Goal: Task Accomplishment & Management: Manage account settings

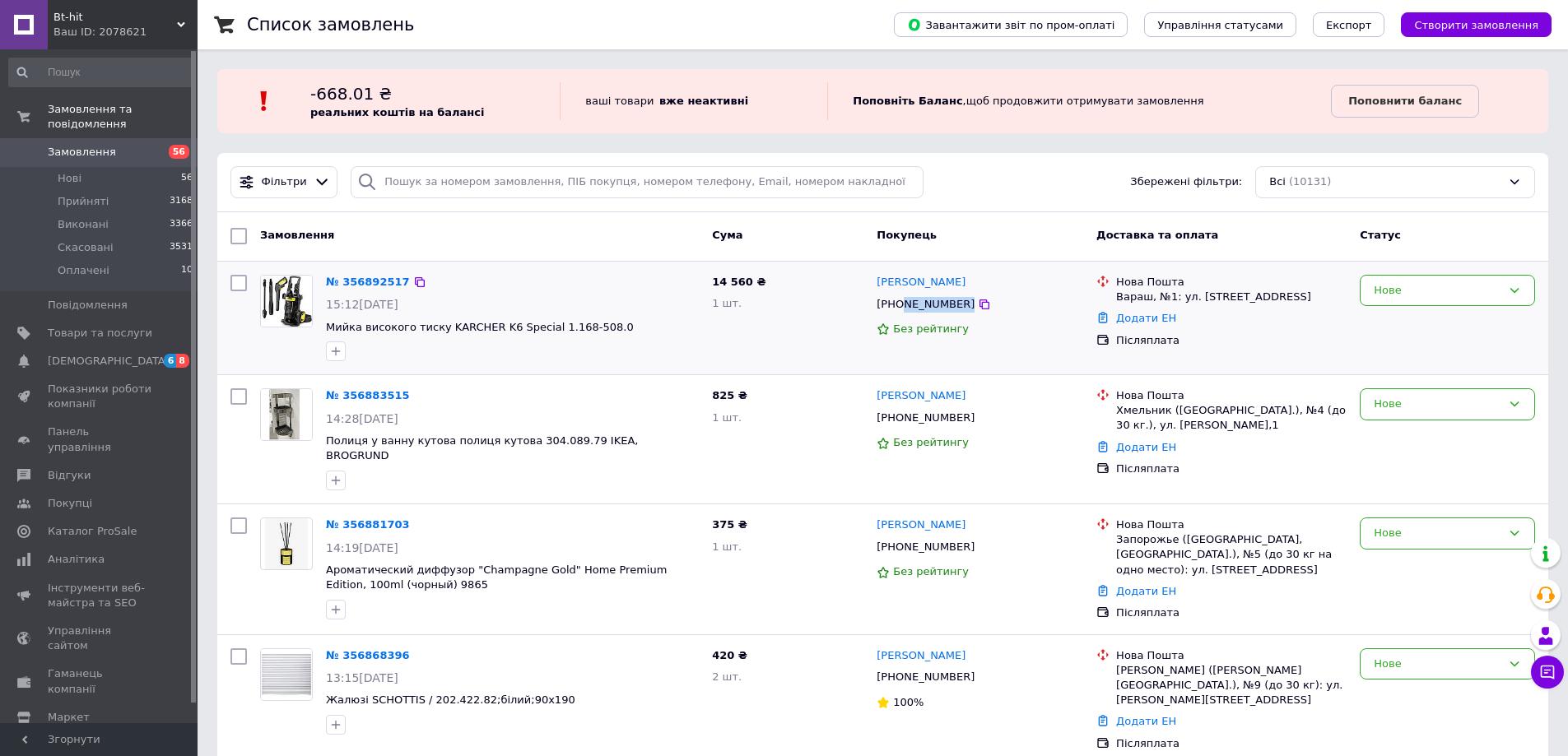
copy div "985268015"
drag, startPoint x: 996, startPoint y: 303, endPoint x: 901, endPoint y: 306, distance: 95.0
click at [901, 306] on div "[PHONE_NUMBER]" at bounding box center [979, 305] width 210 height 19
copy span "KARCHER K6 Special 1.168-508.0"
drag, startPoint x: 606, startPoint y: 330, endPoint x: 439, endPoint y: 327, distance: 167.0
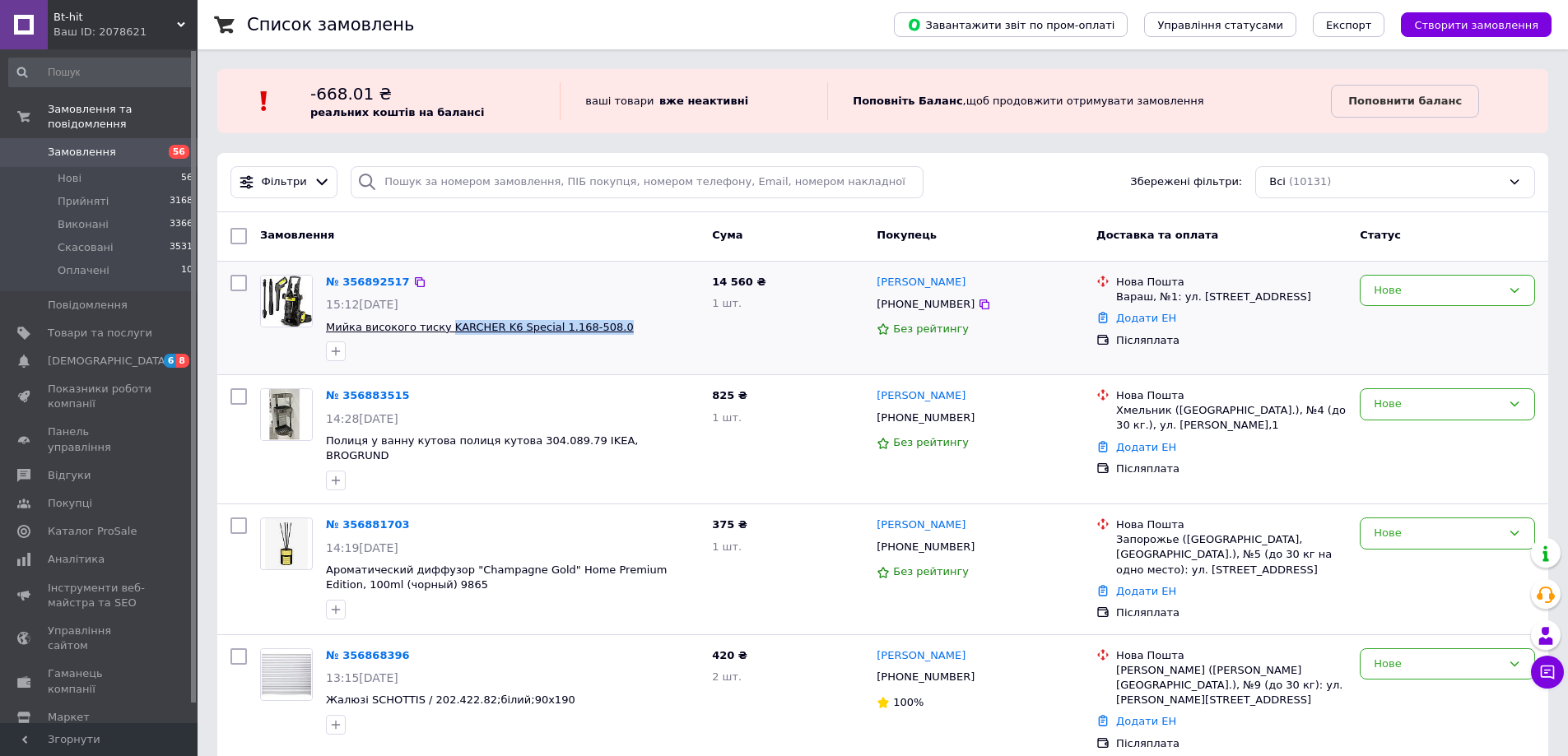
click at [439, 327] on span "Мийка високого тиску KARCHER K6 Special 1.168-508.0" at bounding box center [512, 328] width 373 height 16
copy span "KARCHER K6 Special 1.168-508.0"
click at [1429, 284] on div "Нове" at bounding box center [1437, 291] width 127 height 18
click at [1388, 330] on li "Прийнято" at bounding box center [1447, 324] width 174 height 31
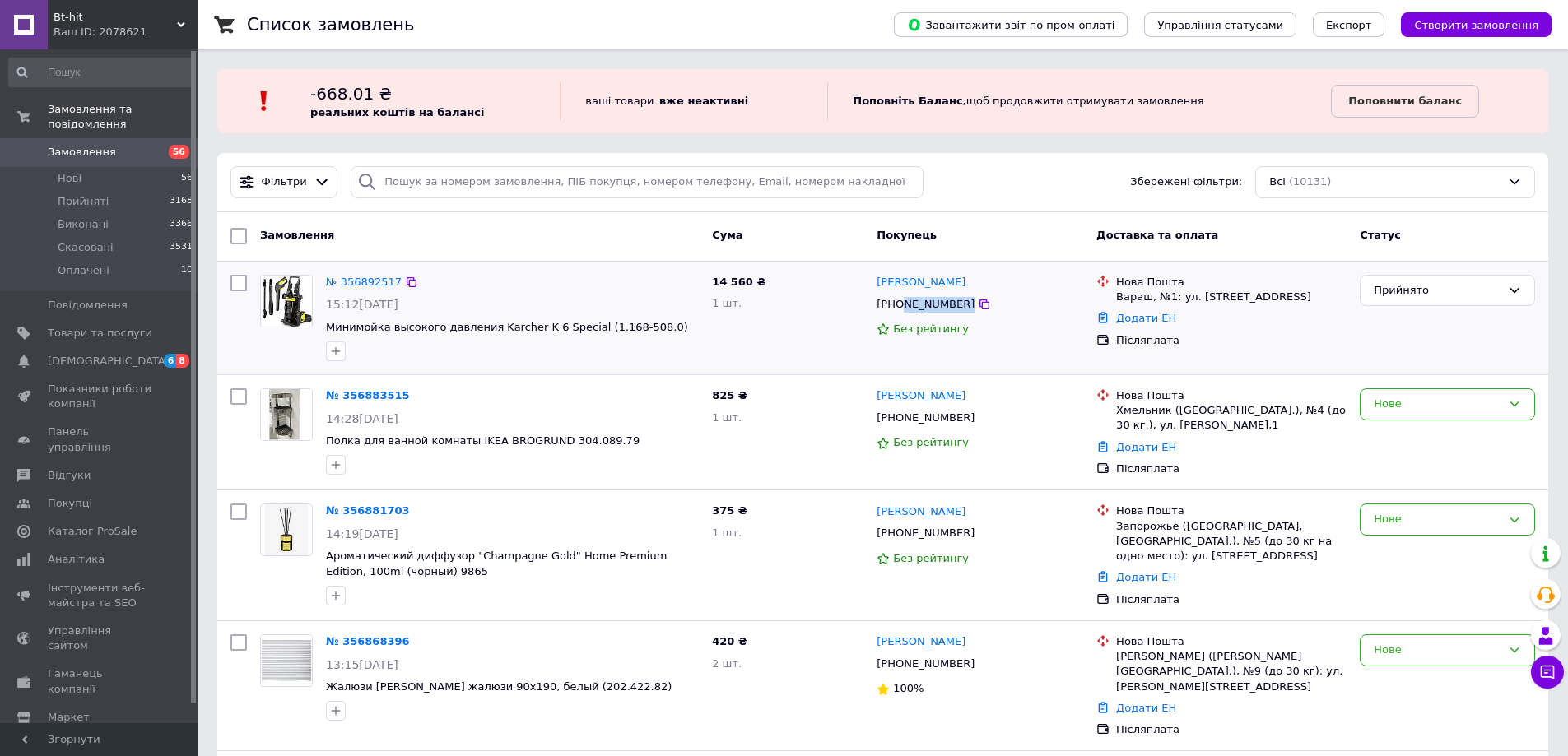
copy div "985268015"
drag, startPoint x: 984, startPoint y: 301, endPoint x: 902, endPoint y: 307, distance: 82.2
click at [902, 307] on div "[PHONE_NUMBER]" at bounding box center [979, 305] width 210 height 19
copy link "[PERSON_NAME]"
drag, startPoint x: 957, startPoint y: 281, endPoint x: 878, endPoint y: 281, distance: 79.0
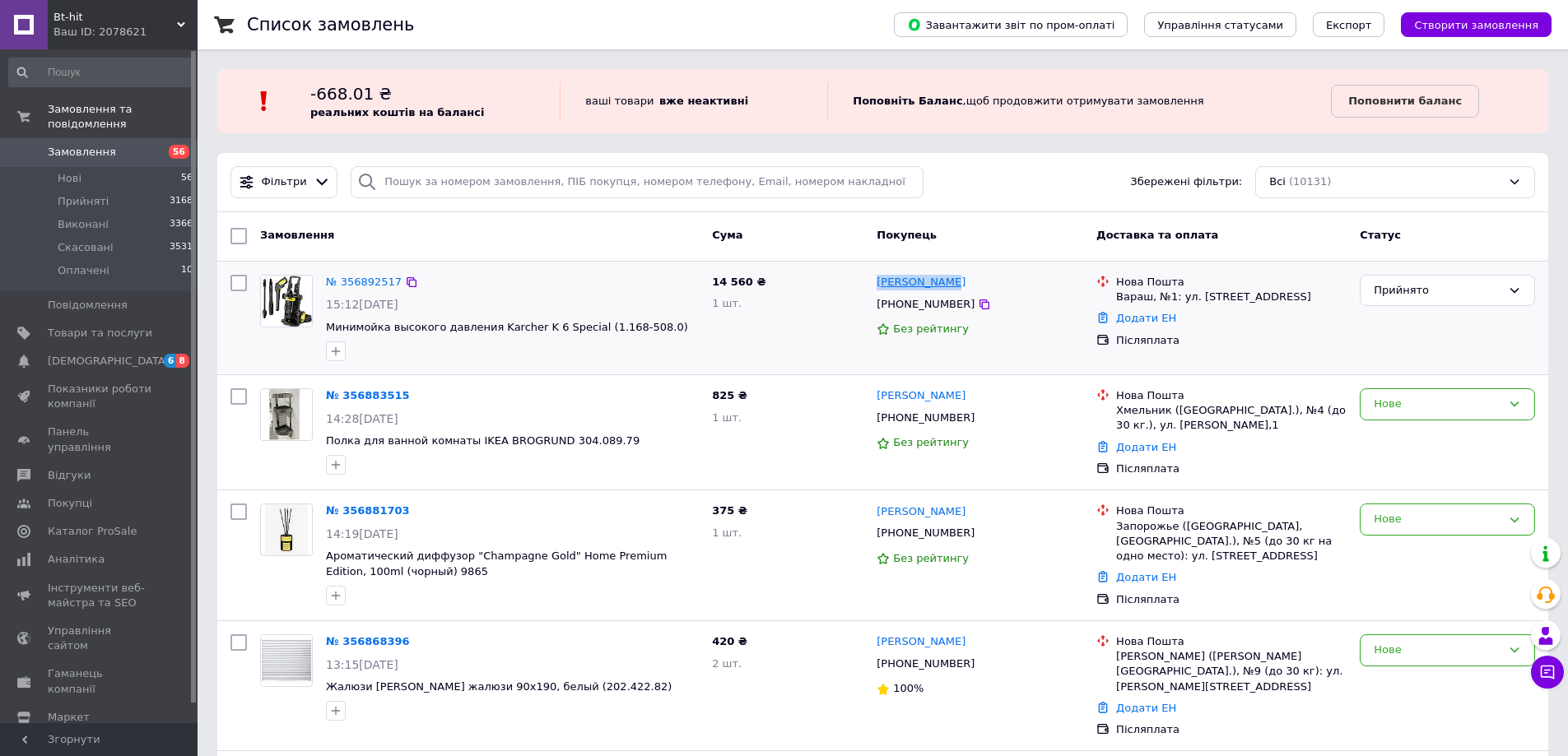
click at [878, 281] on div "[PERSON_NAME]" at bounding box center [979, 282] width 210 height 19
drag, startPoint x: 1115, startPoint y: 298, endPoint x: 1171, endPoint y: 301, distance: 56.1
click at [1171, 301] on div "Нова Пошта Вараш, №1: ул. [STREET_ADDRESS]" at bounding box center [1231, 290] width 237 height 30
copy div "Вараш, №1"
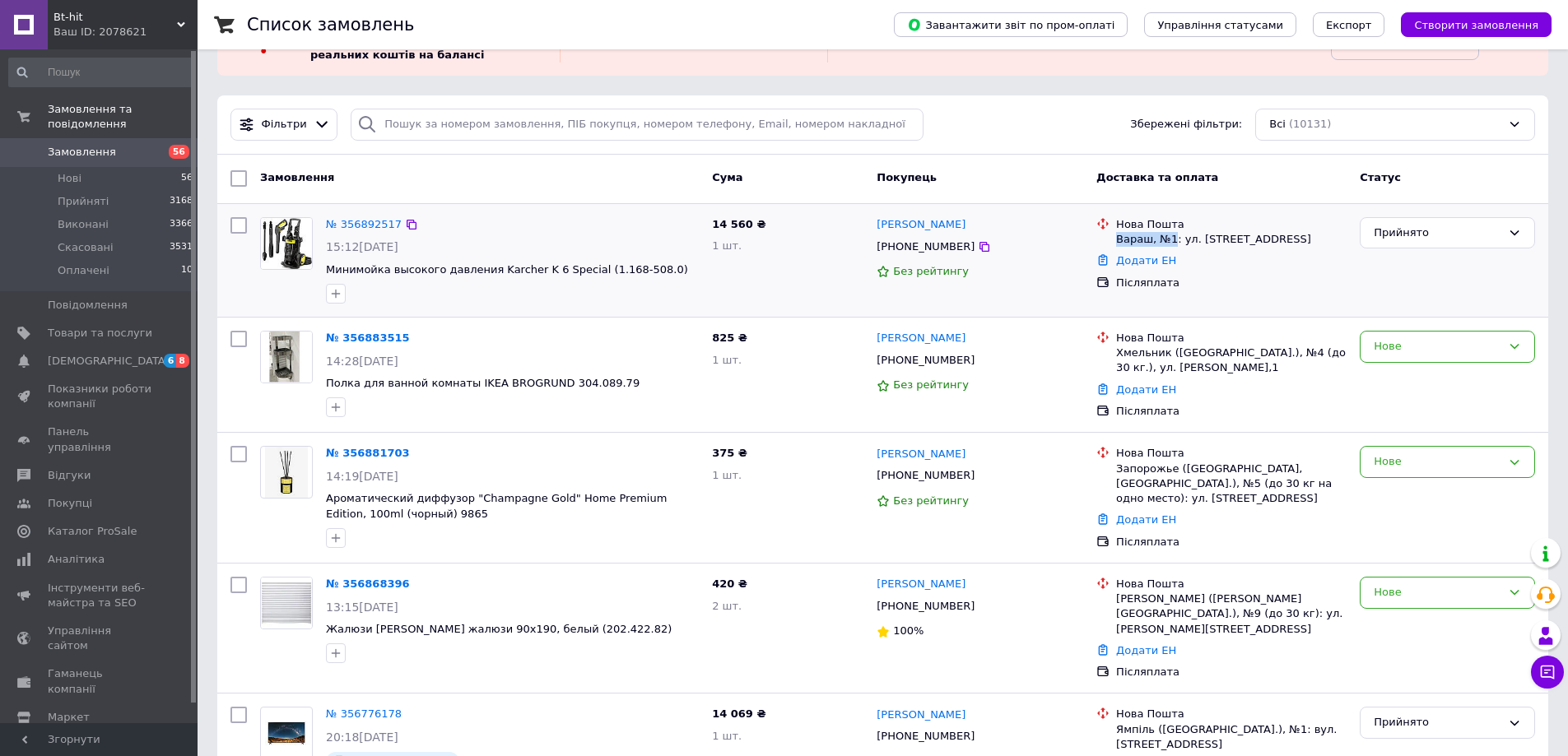
scroll to position [82, 0]
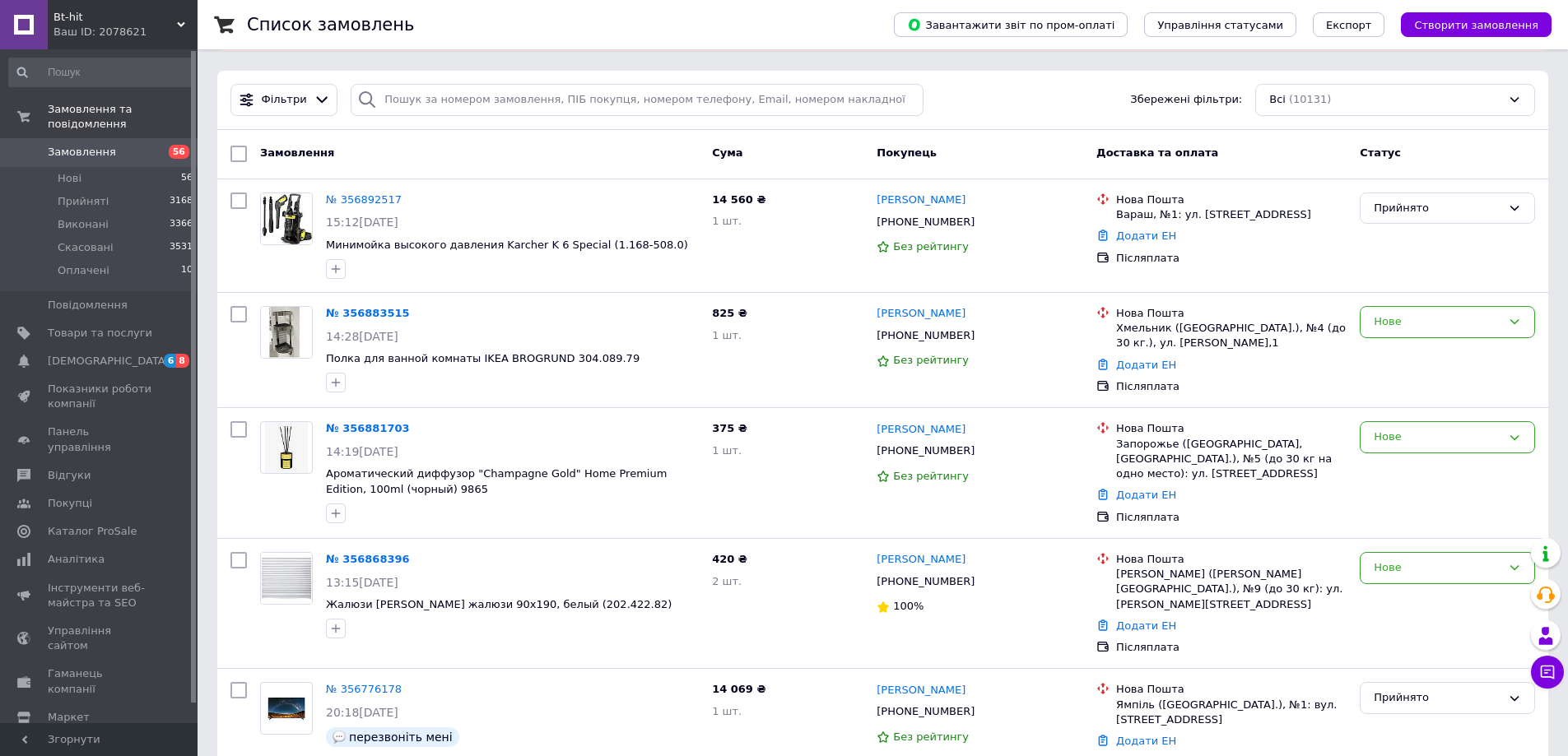
click at [306, 30] on h1 "Список замовлень" at bounding box center [329, 25] width 167 height 20
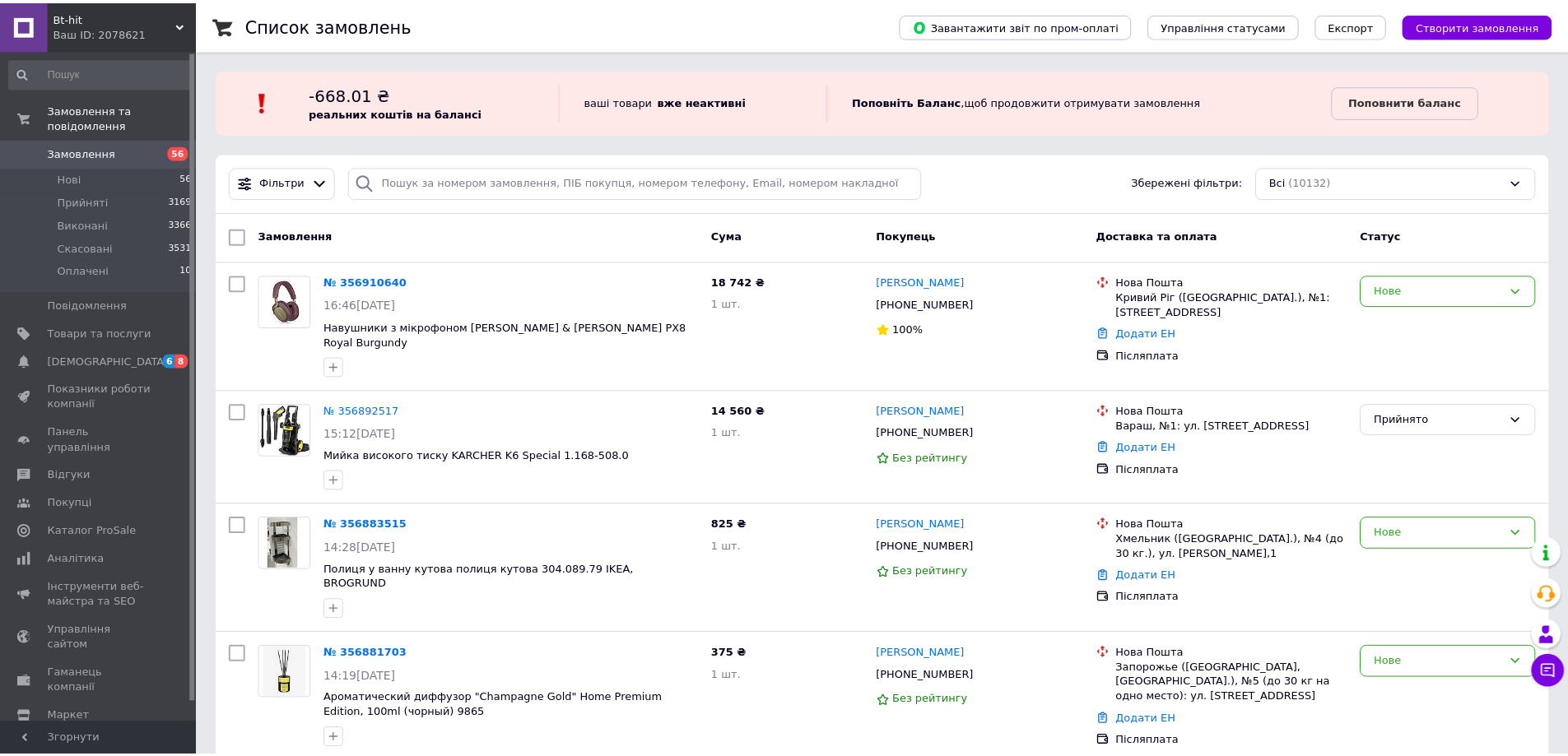
scroll to position [82, 0]
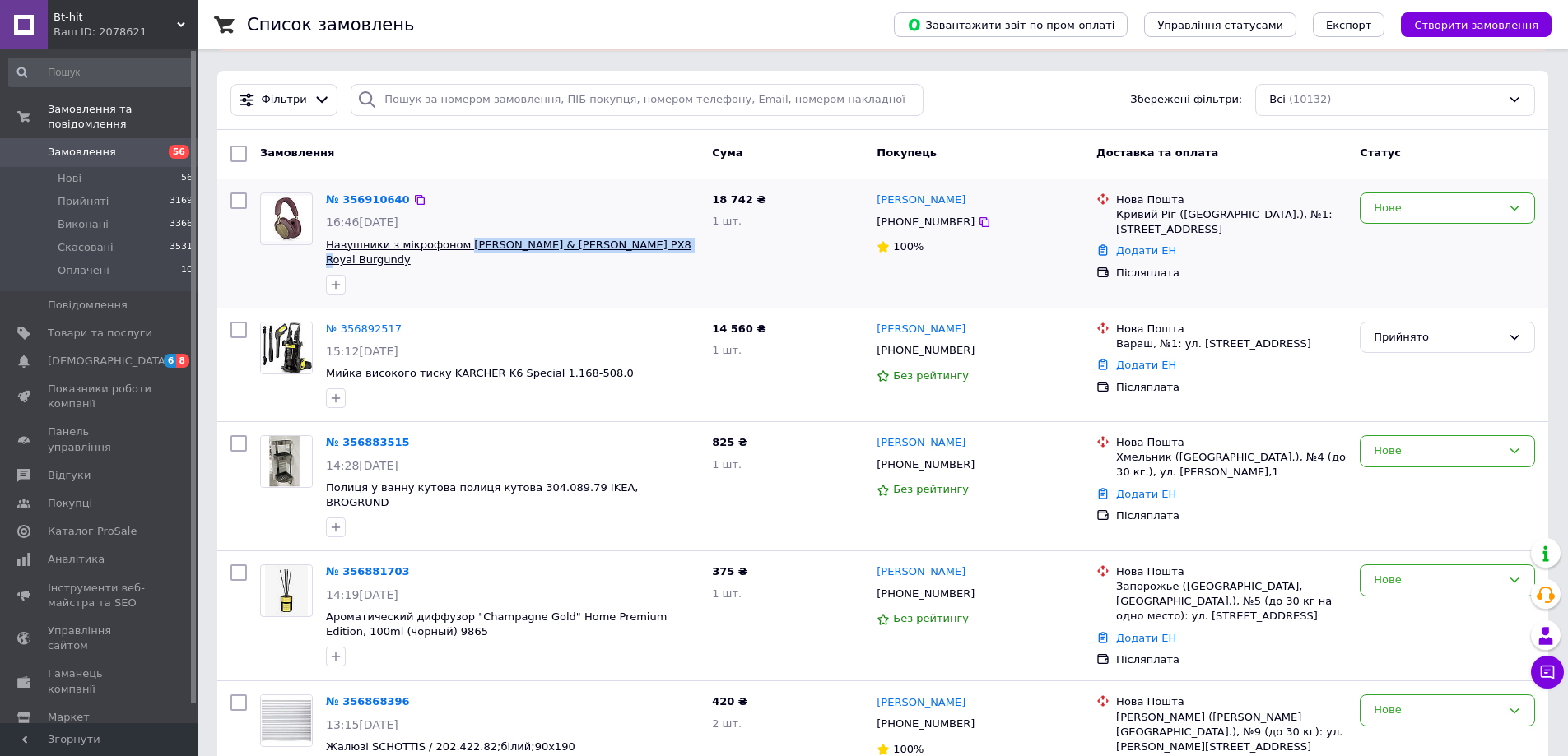
drag, startPoint x: 668, startPoint y: 240, endPoint x: 460, endPoint y: 245, distance: 208.1
click at [460, 245] on span "Навушники з мікрофоном Bowers & Wilkins PX8 Royal Burgundy" at bounding box center [512, 252] width 373 height 31
copy span "Bowers & Wilkins PX8 Royal Burgundy"
click at [377, 201] on link "№ 356910640" at bounding box center [367, 199] width 84 height 13
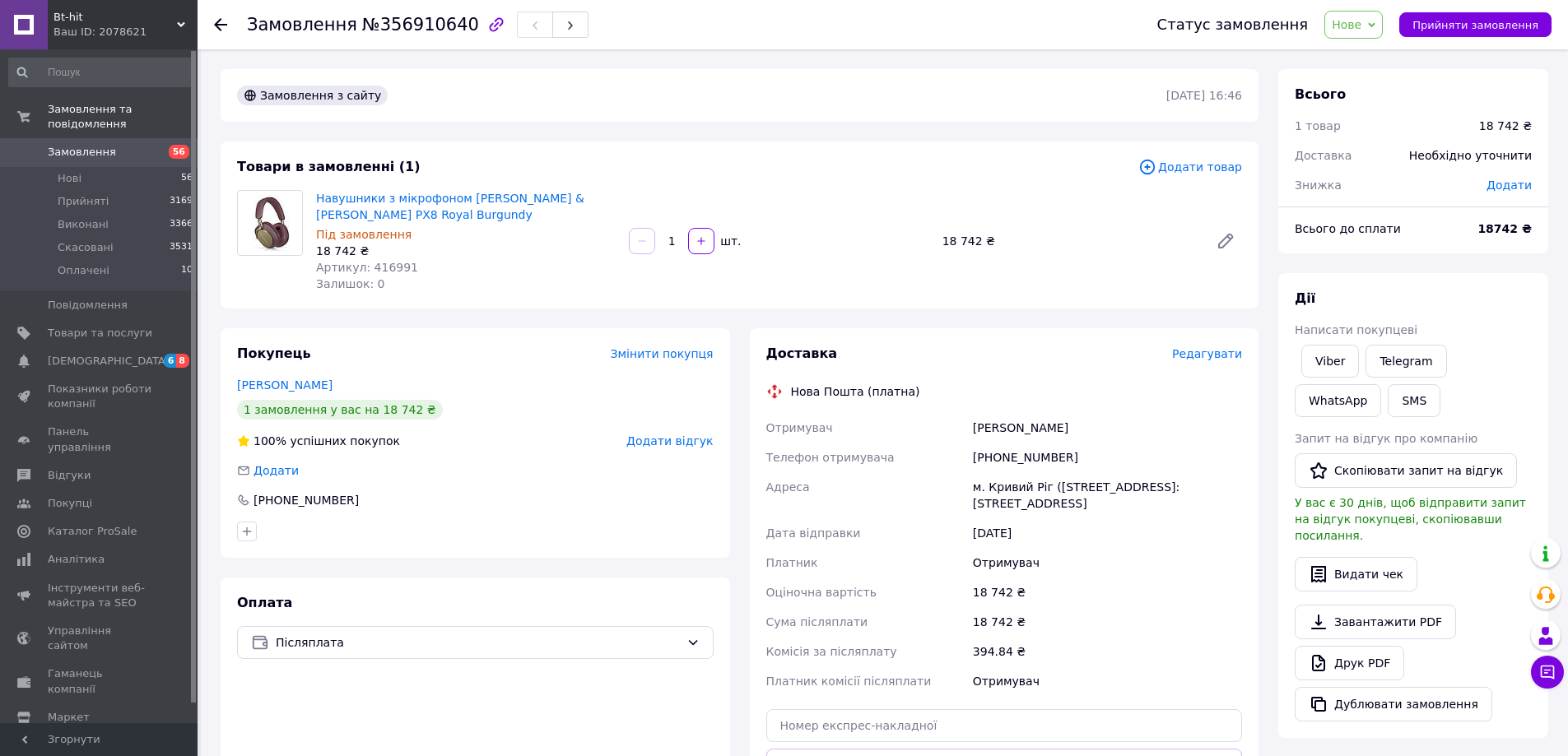
click at [965, 243] on div "18 742 ₴" at bounding box center [1069, 241] width 266 height 23
click at [966, 242] on div "18 742 ₴" at bounding box center [1069, 241] width 266 height 23
click at [957, 241] on div "18 742 ₴" at bounding box center [1069, 241] width 266 height 23
copy div "977700977"
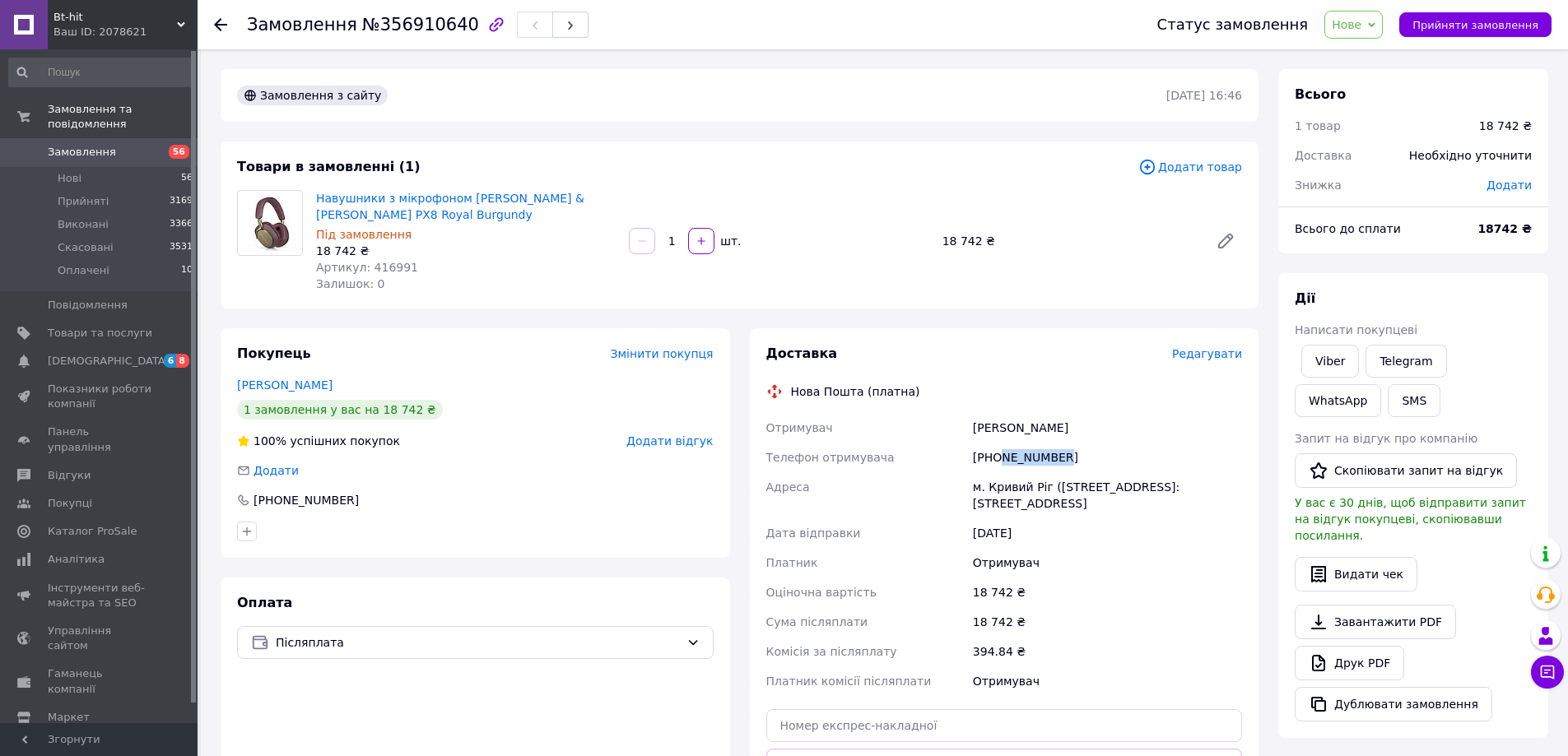
drag, startPoint x: 1072, startPoint y: 461, endPoint x: 1000, endPoint y: 453, distance: 72.4
click at [1000, 453] on div "+380977700977" at bounding box center [1107, 457] width 276 height 30
click at [366, 309] on div "Замовлення з сайту 12.08.2025 | 16:46 Товари в замовленні (1) Додати товар Наву…" at bounding box center [740, 602] width 1057 height 1066
drag, startPoint x: 481, startPoint y: 207, endPoint x: 460, endPoint y: 198, distance: 22.8
click at [460, 198] on span "Навушники з мікрофоном Bowers & Wilkins PX8 Royal Burgundy" at bounding box center [465, 206] width 300 height 33
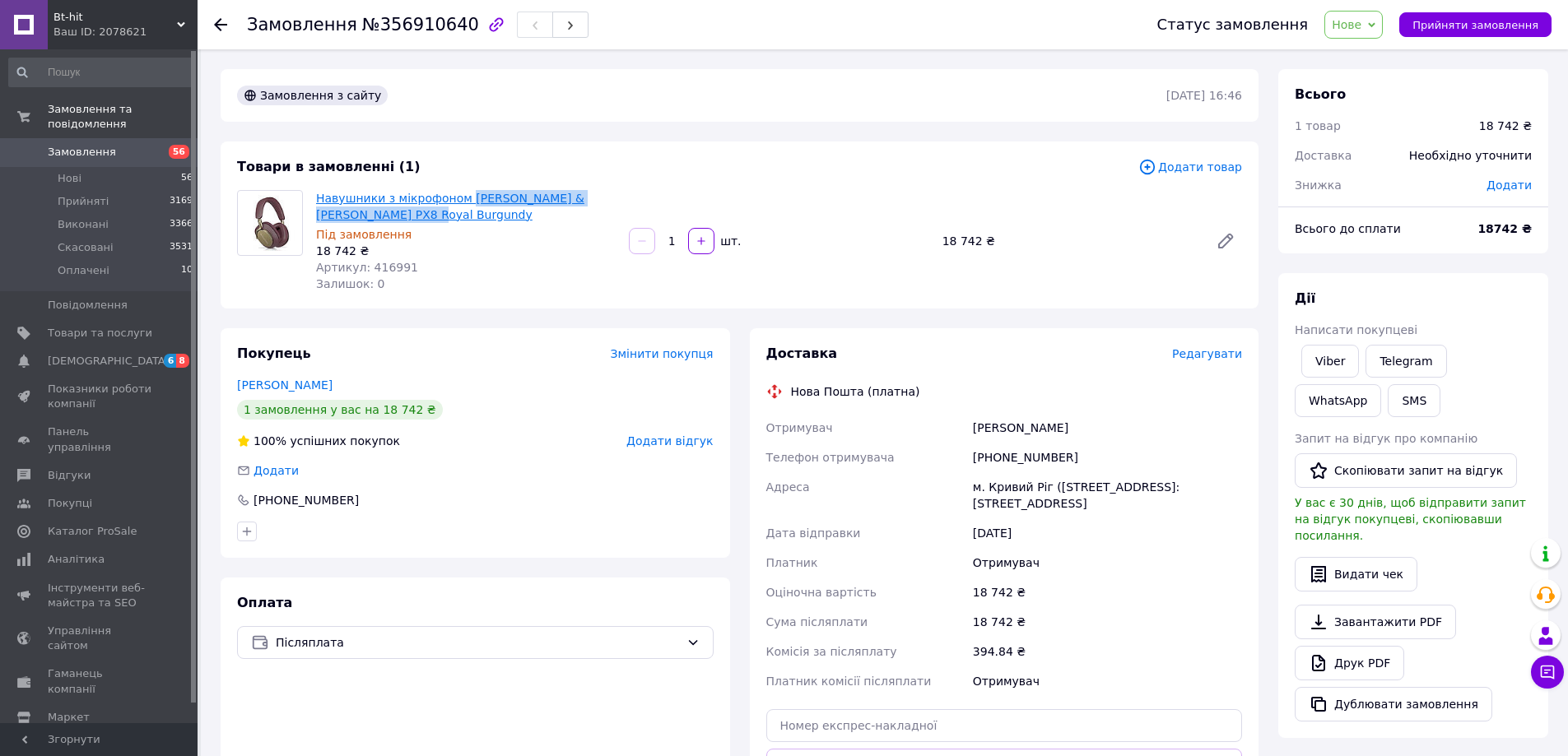
copy link "Bowers & Wilkins PX8 Royal Burgundy"
